Goal: Find specific page/section: Find specific page/section

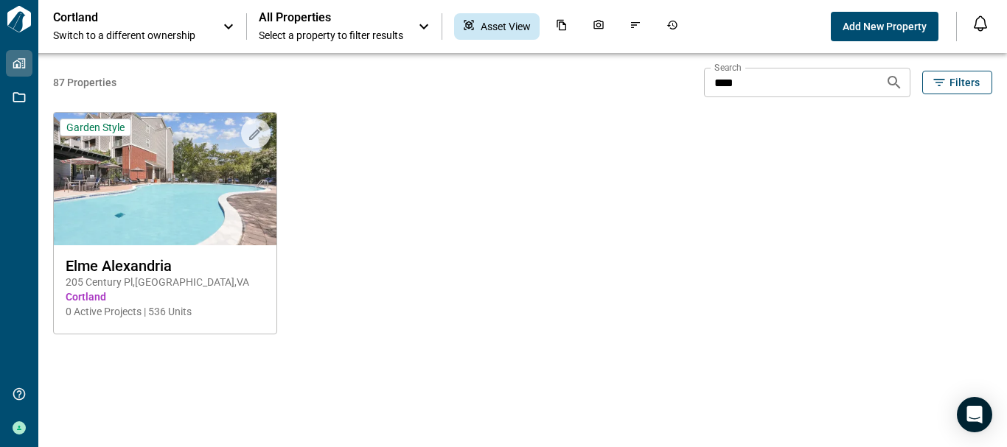
click at [844, 75] on input "****" at bounding box center [788, 82] width 169 height 29
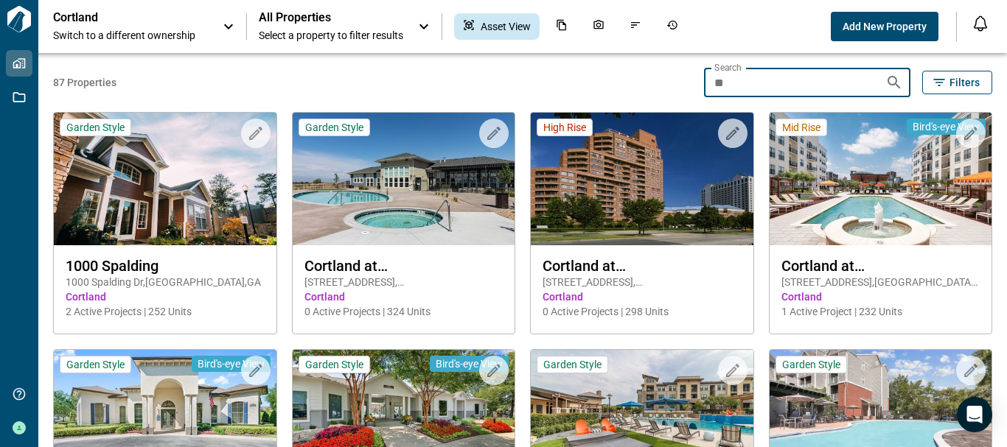
type input "*"
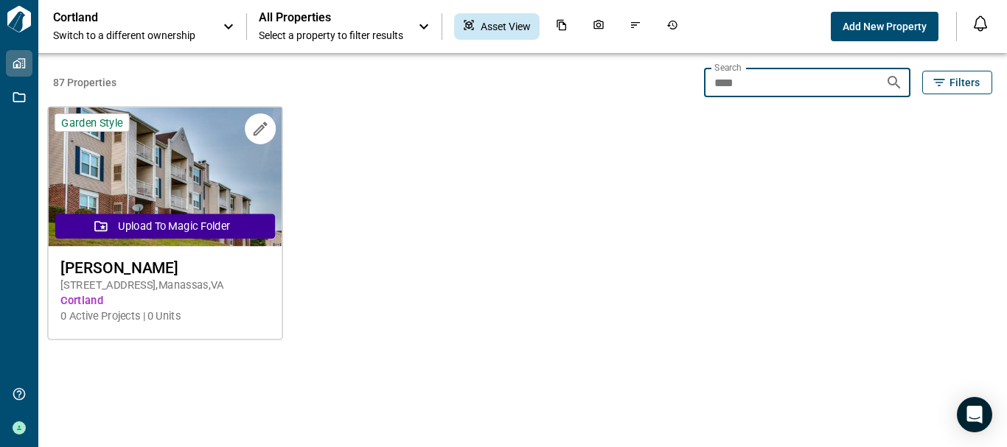
type input "****"
click at [106, 258] on div "[PERSON_NAME] [STREET_ADDRESS] Cortland 0 Active Projects | 0 Units" at bounding box center [165, 292] width 234 height 90
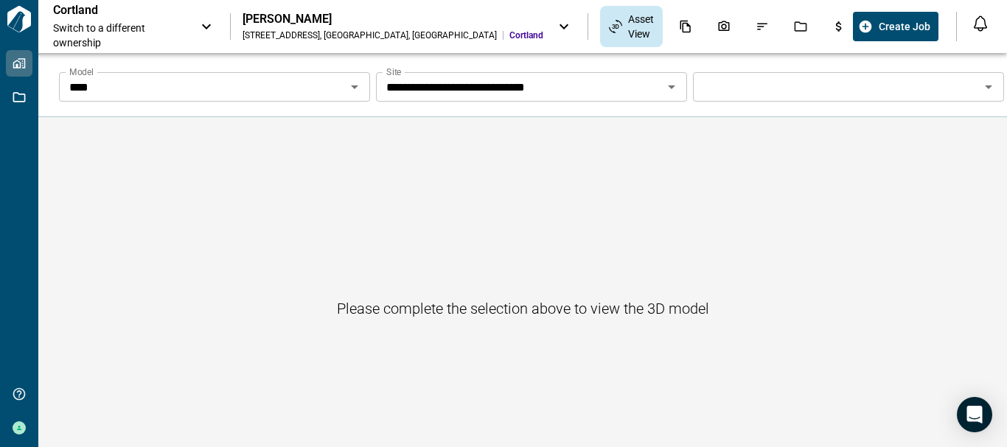
click at [357, 83] on icon "Open" at bounding box center [355, 87] width 18 height 18
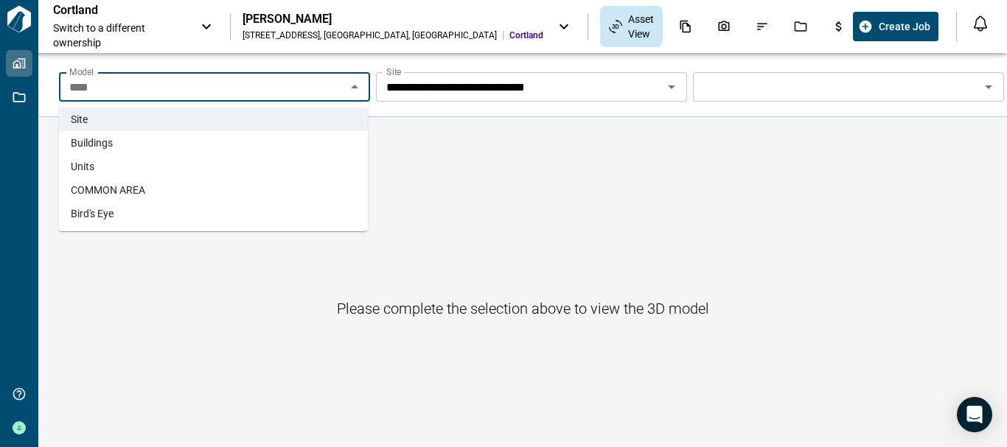
click at [281, 162] on li "Units" at bounding box center [213, 167] width 309 height 24
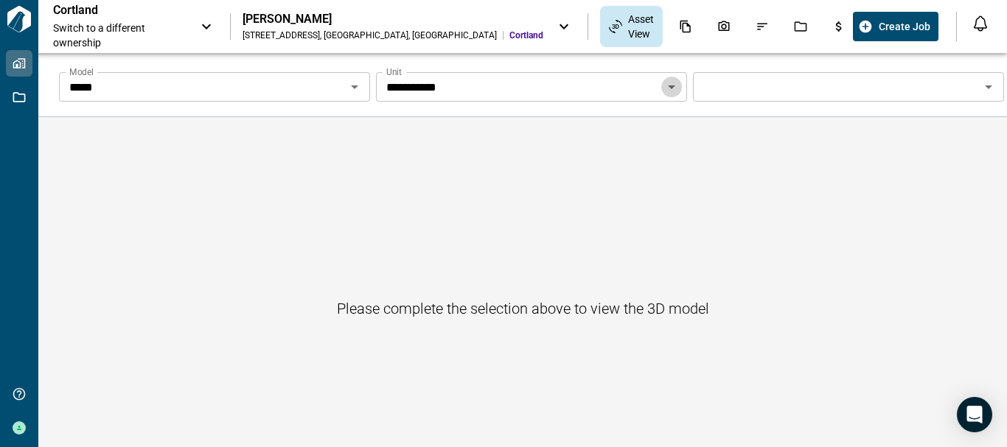
click at [663, 85] on icon "Open" at bounding box center [671, 87] width 18 height 18
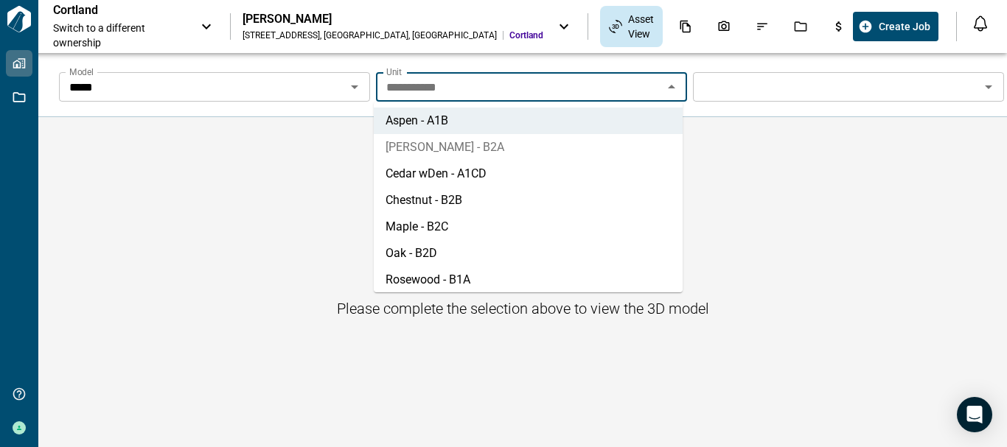
click at [601, 141] on li "[PERSON_NAME] - B2A" at bounding box center [528, 147] width 309 height 27
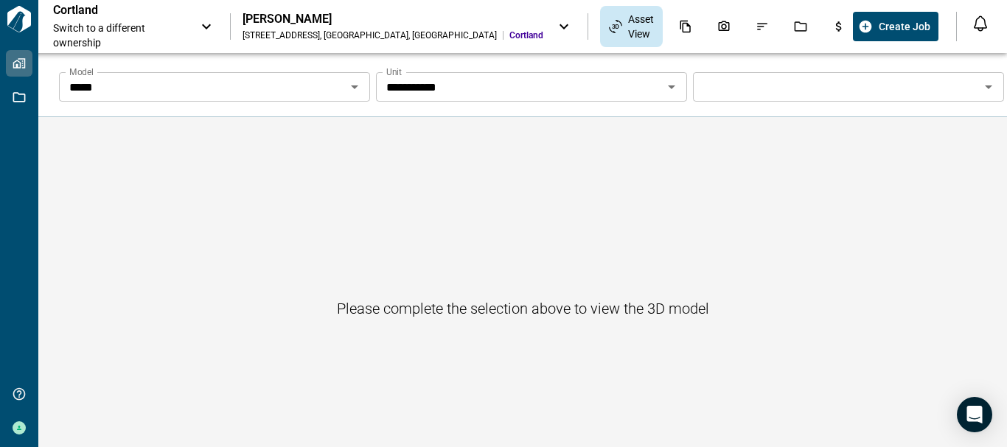
click at [559, 24] on icon at bounding box center [563, 26] width 9 height 5
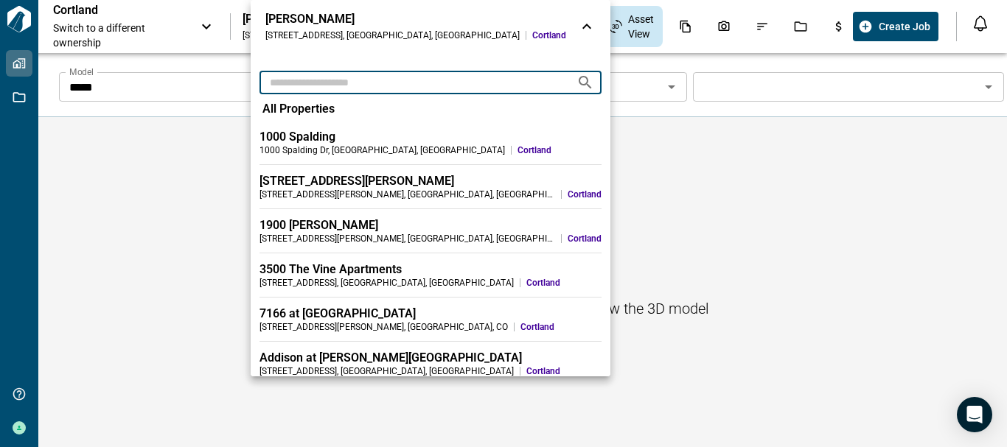
click at [343, 85] on input "text" at bounding box center [411, 82] width 305 height 27
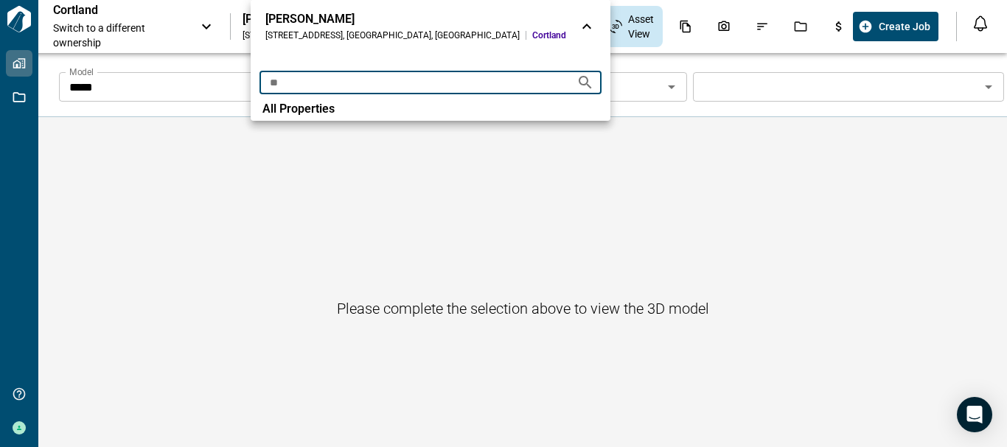
type input "*"
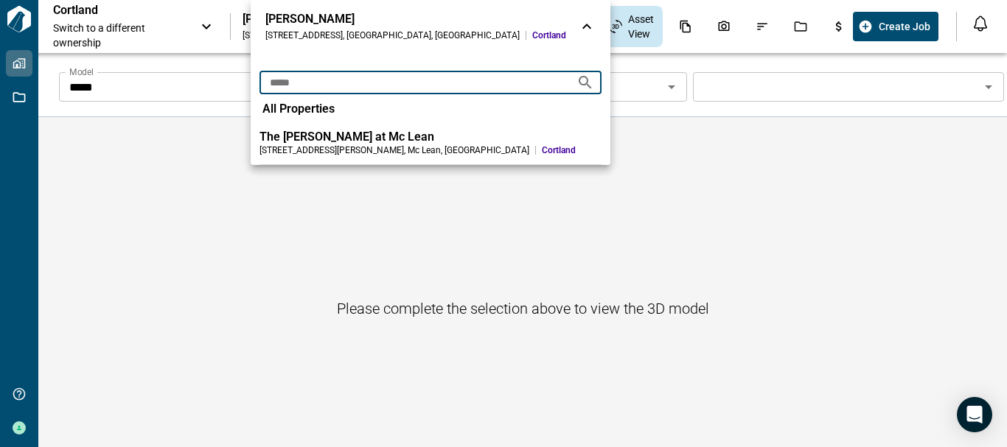
type input "*****"
click at [322, 136] on div "The [PERSON_NAME] at Mc Lean" at bounding box center [430, 137] width 342 height 15
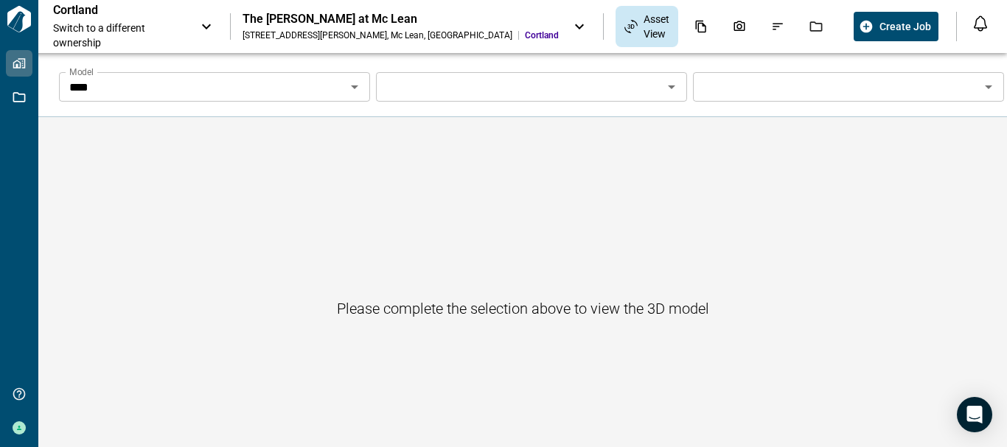
click at [350, 83] on icon "Open" at bounding box center [355, 87] width 18 height 18
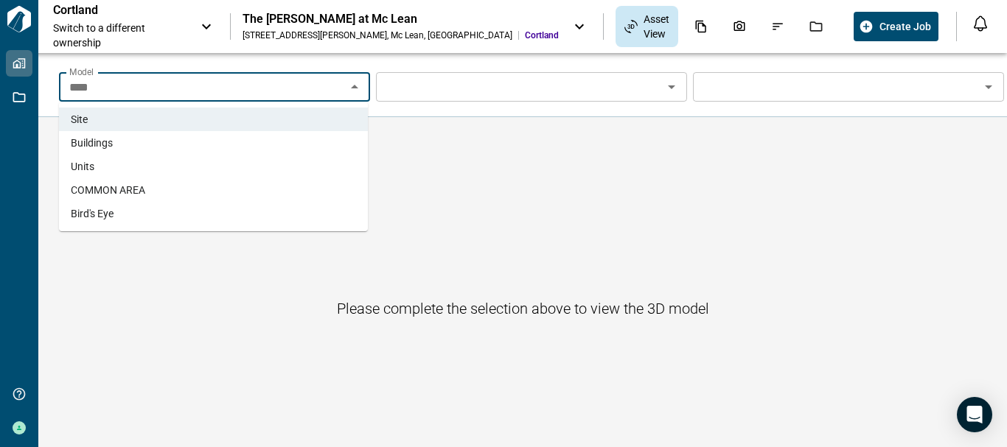
click at [298, 155] on li "Units" at bounding box center [213, 167] width 309 height 24
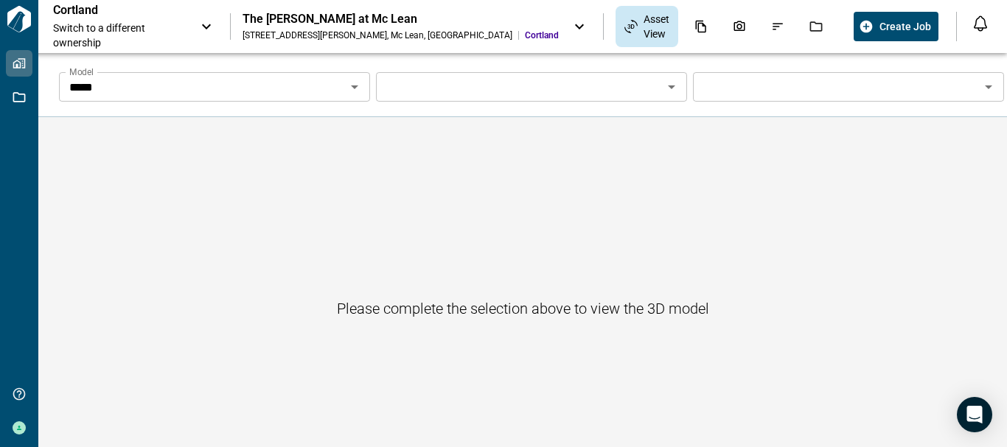
click at [436, 21] on div "The [PERSON_NAME] at Mc Lean [STREET_ADDRESS][PERSON_NAME][PERSON_NAME] [GEOGRA…" at bounding box center [415, 26] width 346 height 29
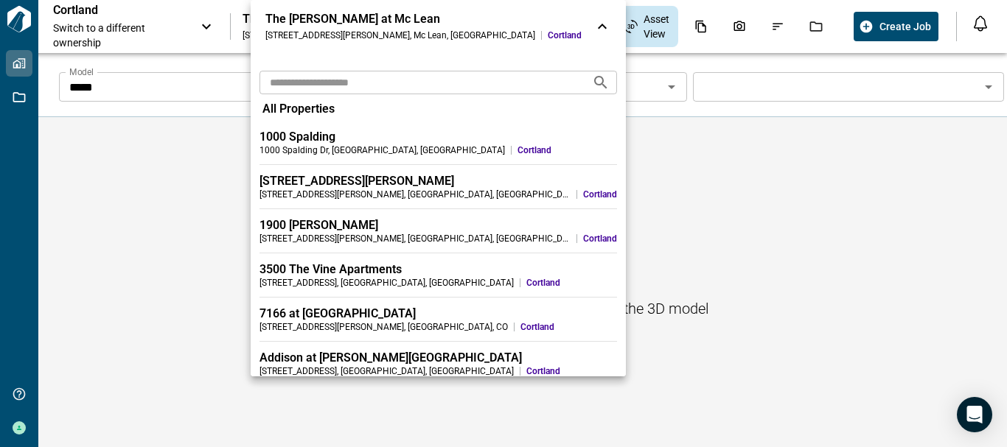
click at [364, 88] on input "text" at bounding box center [419, 82] width 321 height 27
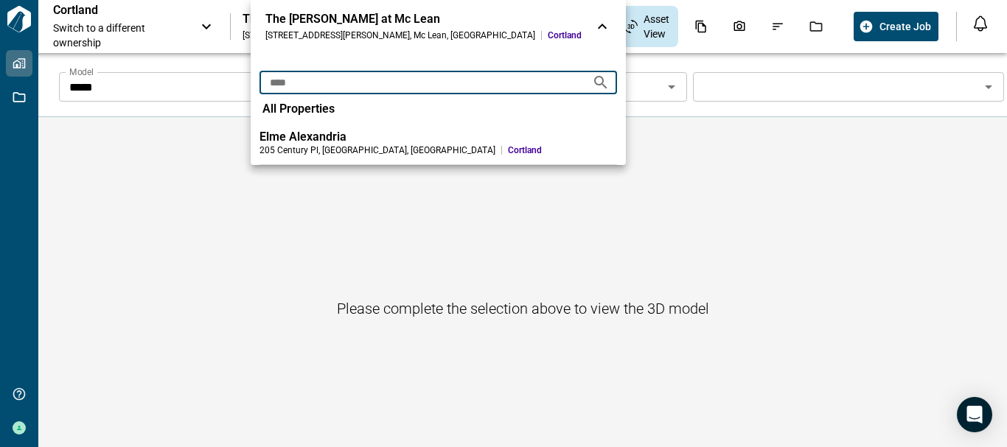
type input "****"
click at [340, 139] on div "Elme Alexandria" at bounding box center [437, 137] width 357 height 15
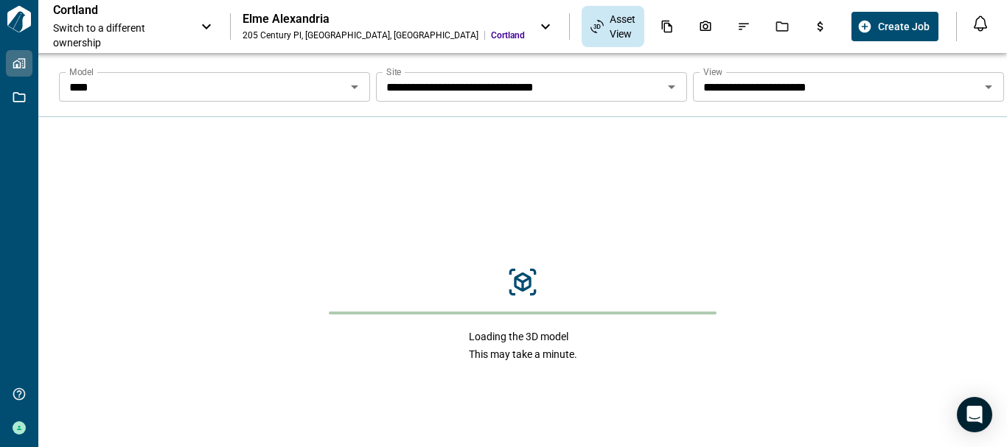
click at [356, 88] on icon "Open" at bounding box center [355, 87] width 18 height 18
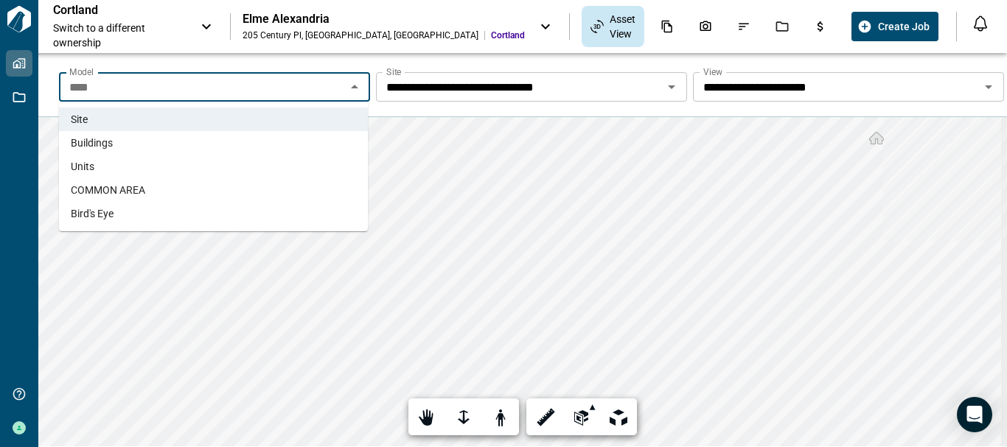
click at [301, 158] on li "Units" at bounding box center [213, 167] width 309 height 24
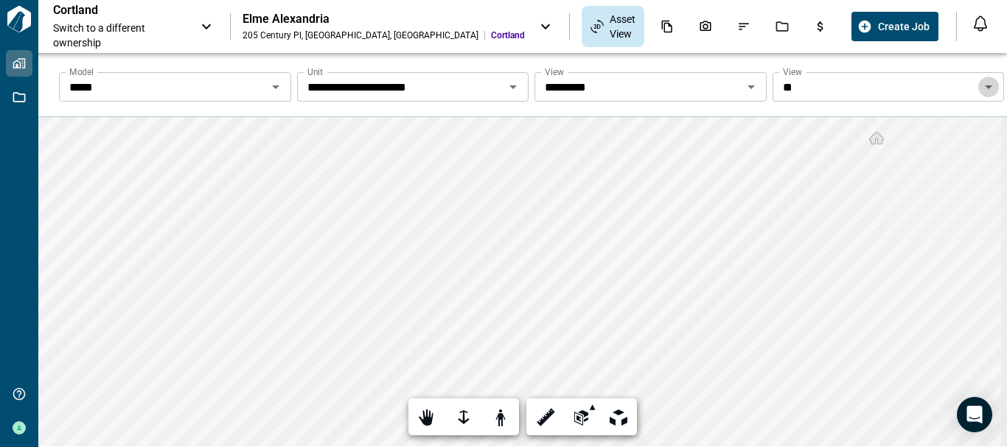
click at [979, 88] on icon "Open" at bounding box center [988, 87] width 18 height 18
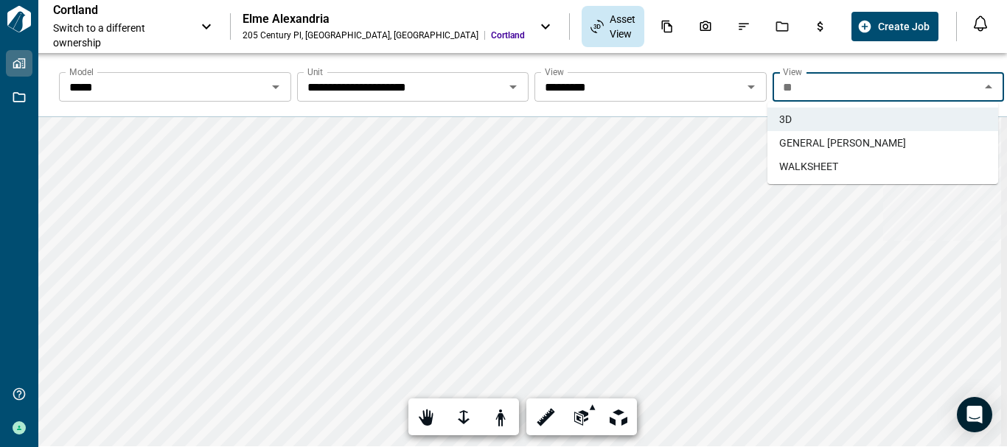
click at [856, 140] on span "GENERAL [PERSON_NAME]" at bounding box center [842, 143] width 127 height 15
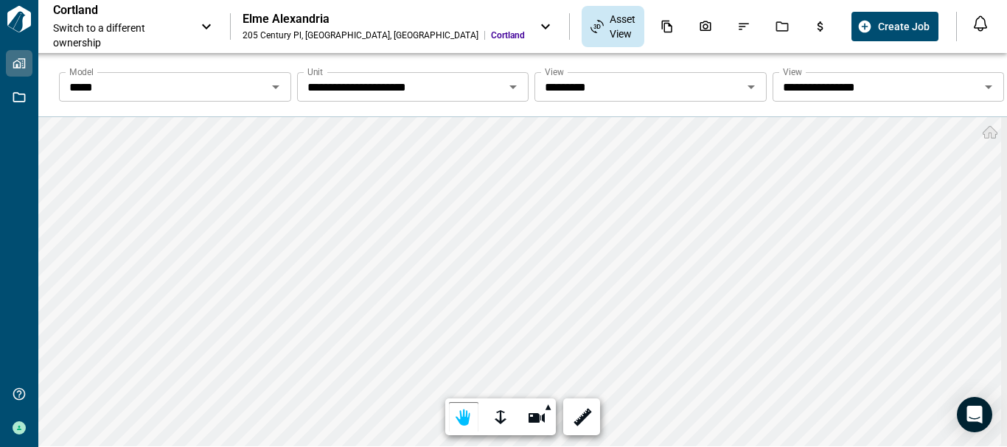
click at [536, 19] on icon at bounding box center [545, 27] width 18 height 18
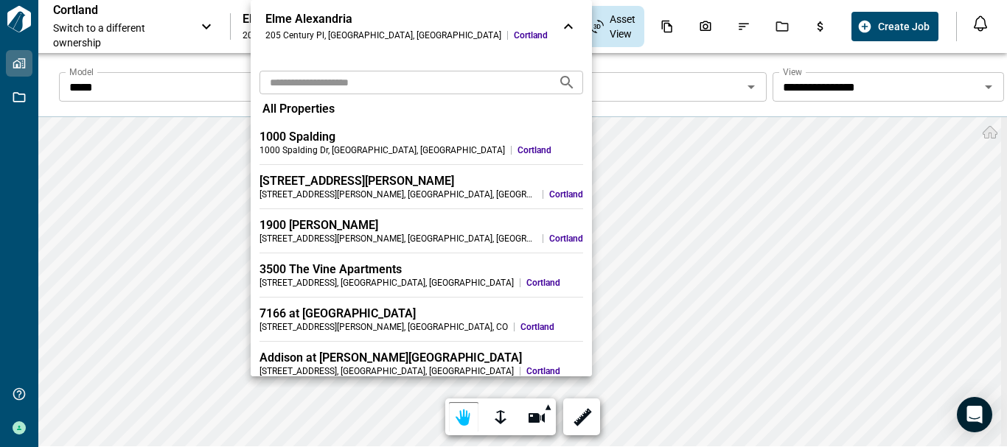
click at [365, 81] on input "text" at bounding box center [402, 82] width 287 height 27
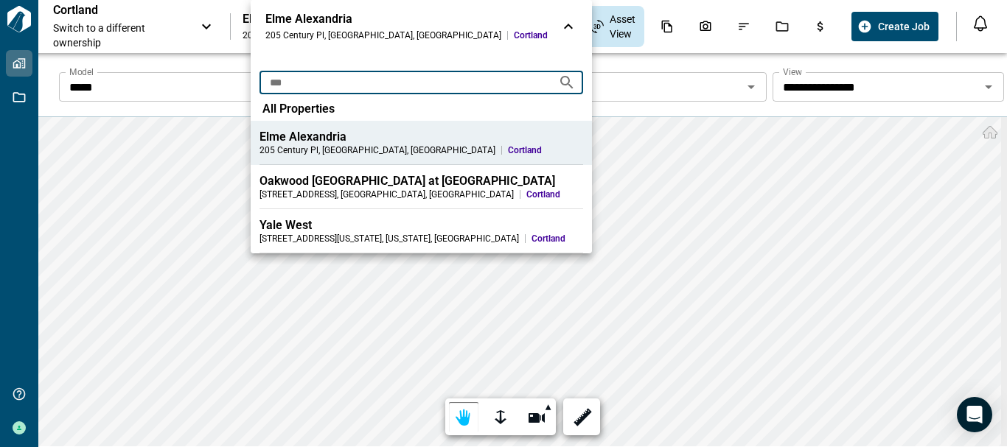
type input "***"
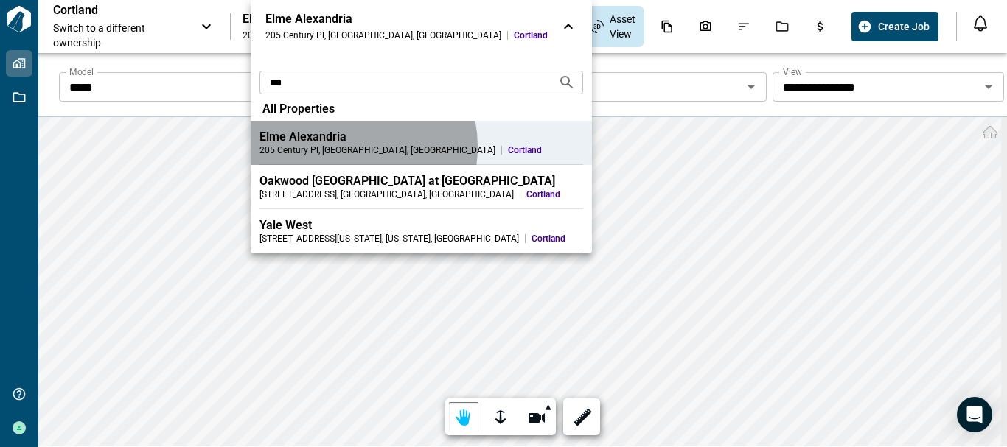
click at [343, 146] on div "[STREET_ADDRESS]" at bounding box center [377, 150] width 236 height 12
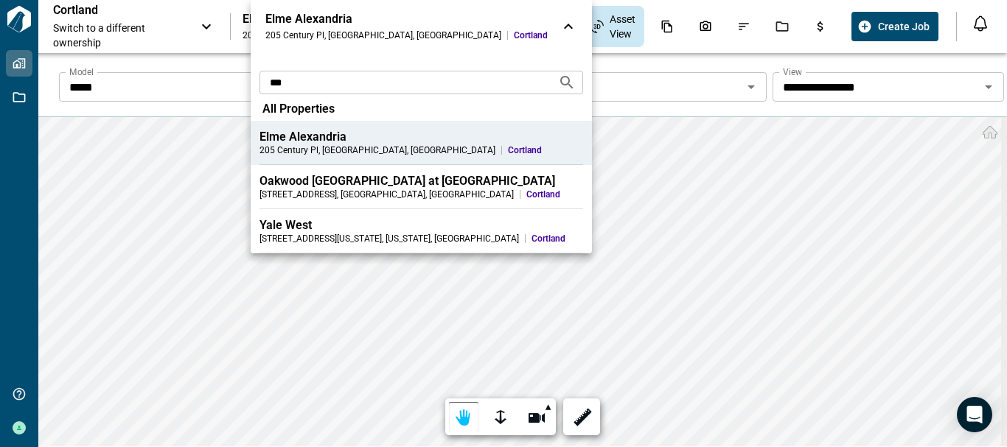
click at [308, 141] on div "Elme Alexandria" at bounding box center [420, 137] width 323 height 15
click at [169, 149] on div at bounding box center [503, 223] width 1007 height 447
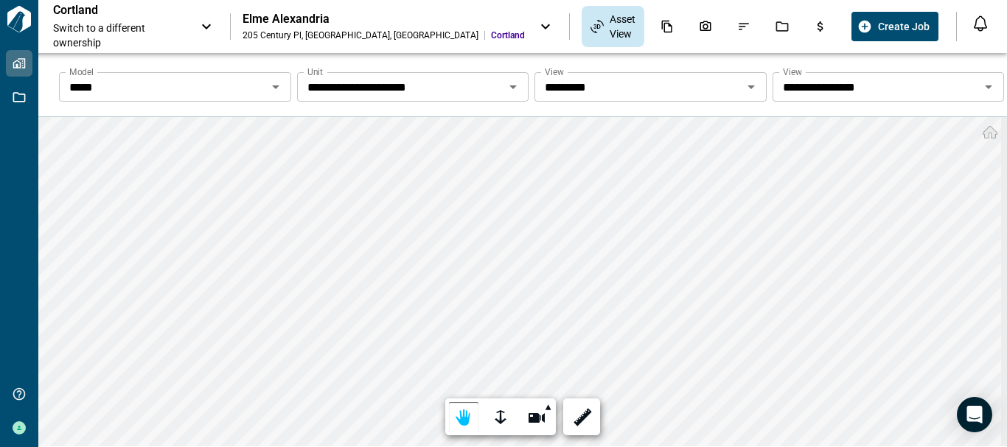
click at [278, 91] on icon "Open" at bounding box center [276, 87] width 18 height 18
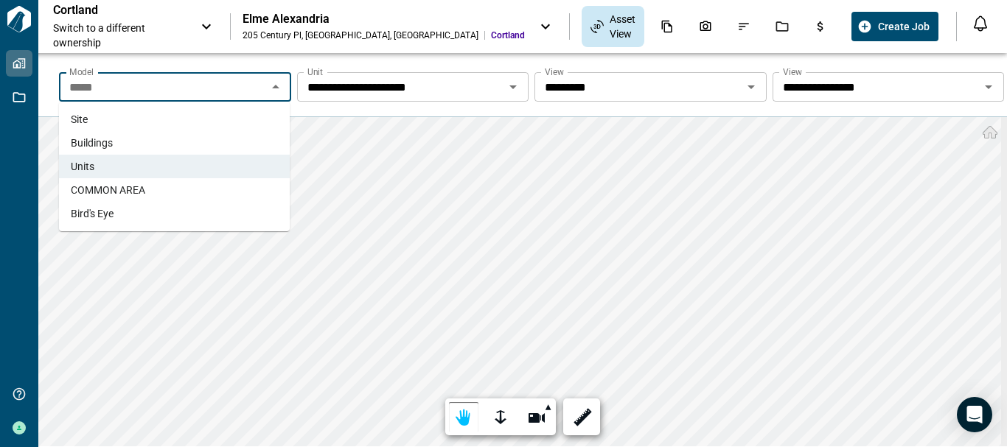
click at [240, 121] on li "Site" at bounding box center [174, 120] width 231 height 24
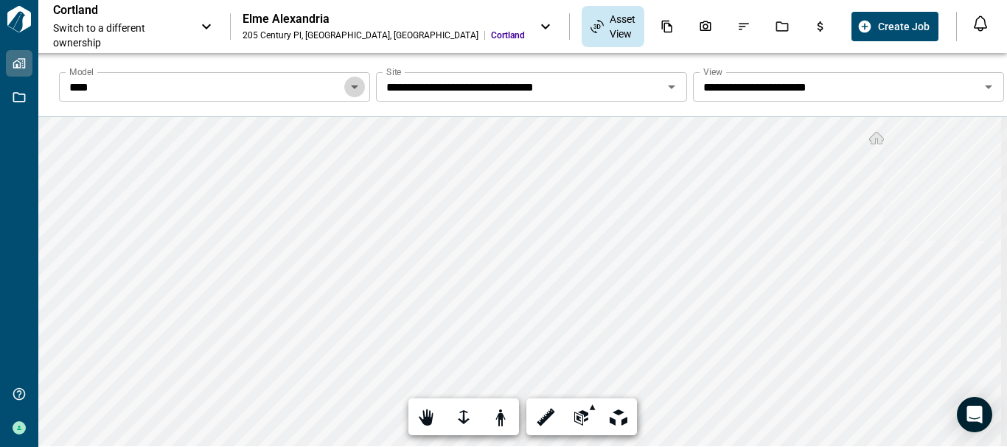
click at [355, 84] on icon "Open" at bounding box center [355, 87] width 18 height 18
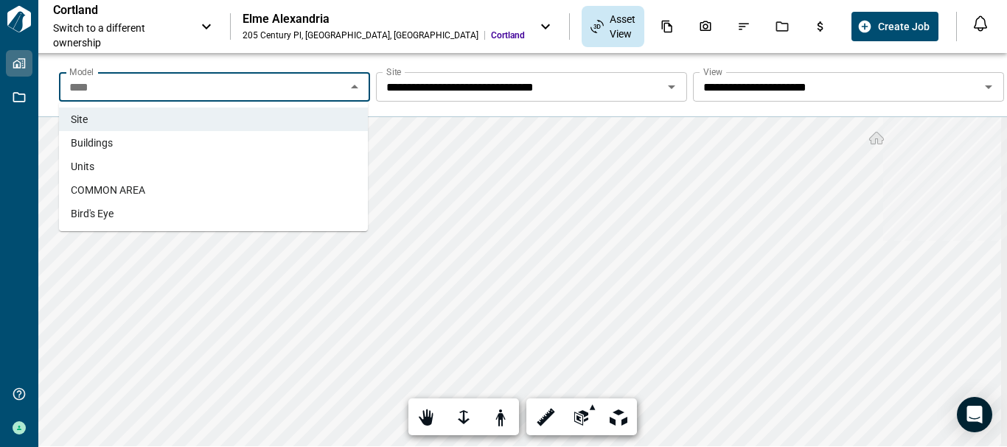
click at [293, 163] on li "Units" at bounding box center [213, 167] width 309 height 24
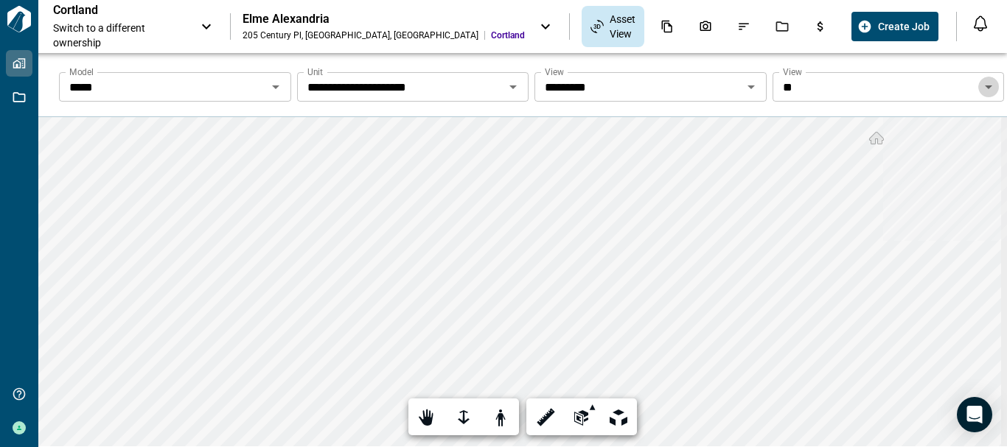
click at [984, 86] on icon "Open" at bounding box center [987, 87] width 7 height 4
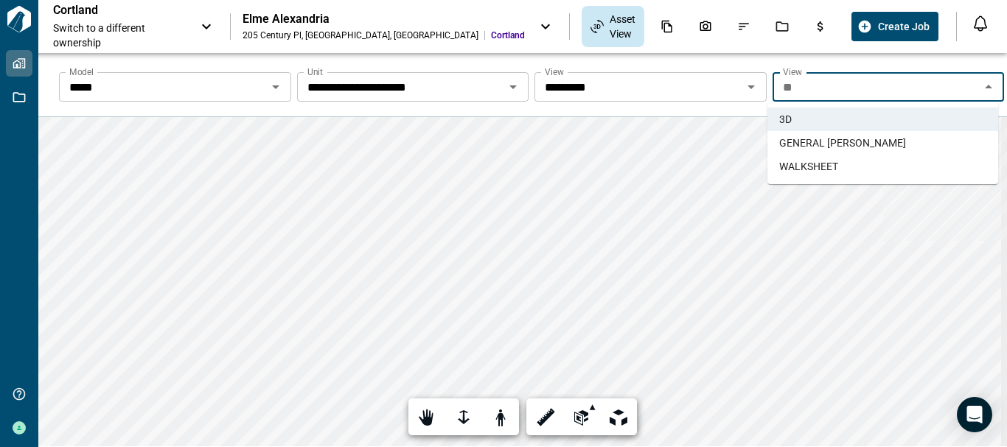
click at [834, 167] on span "WALKSHEET" at bounding box center [808, 166] width 59 height 15
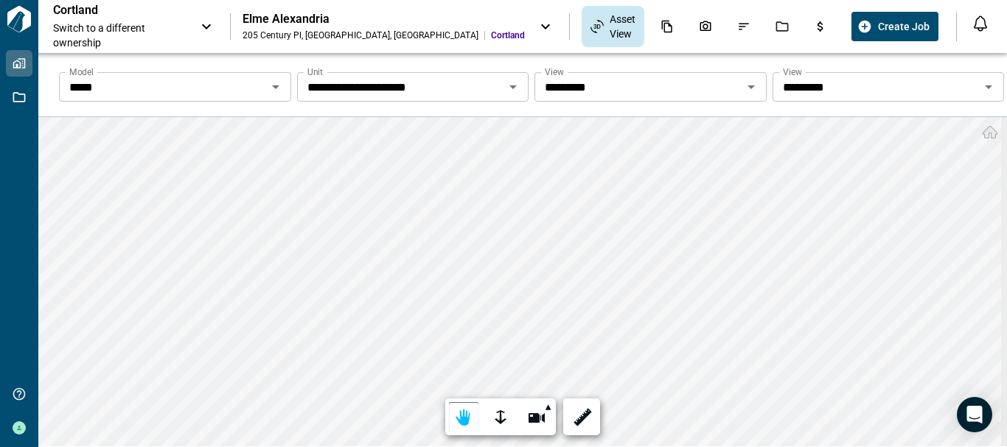
click at [347, 18] on div "Elme Alexandria" at bounding box center [383, 19] width 282 height 15
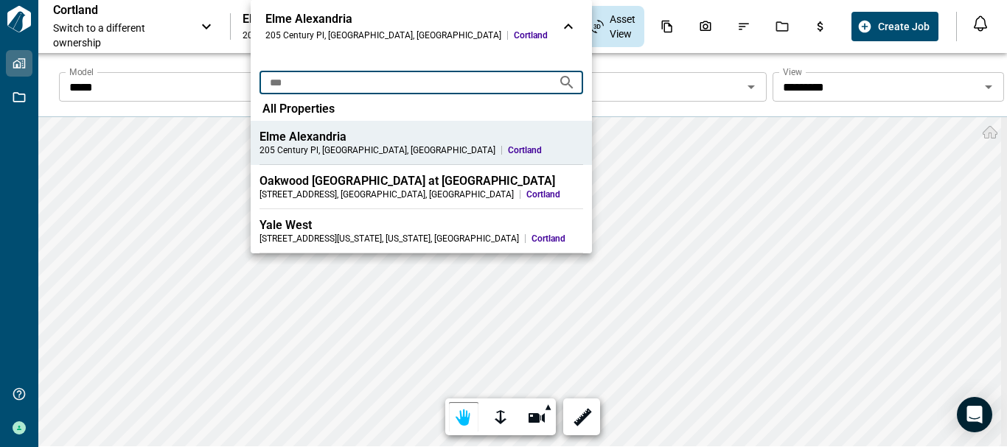
click at [362, 83] on input "***" at bounding box center [402, 82] width 287 height 27
type input "*"
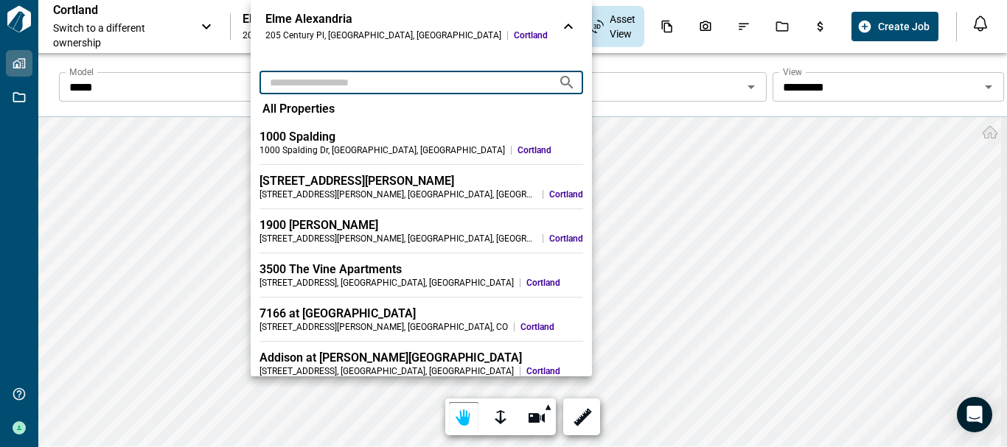
click at [654, 376] on div at bounding box center [503, 223] width 1007 height 447
